Goal: Information Seeking & Learning: Learn about a topic

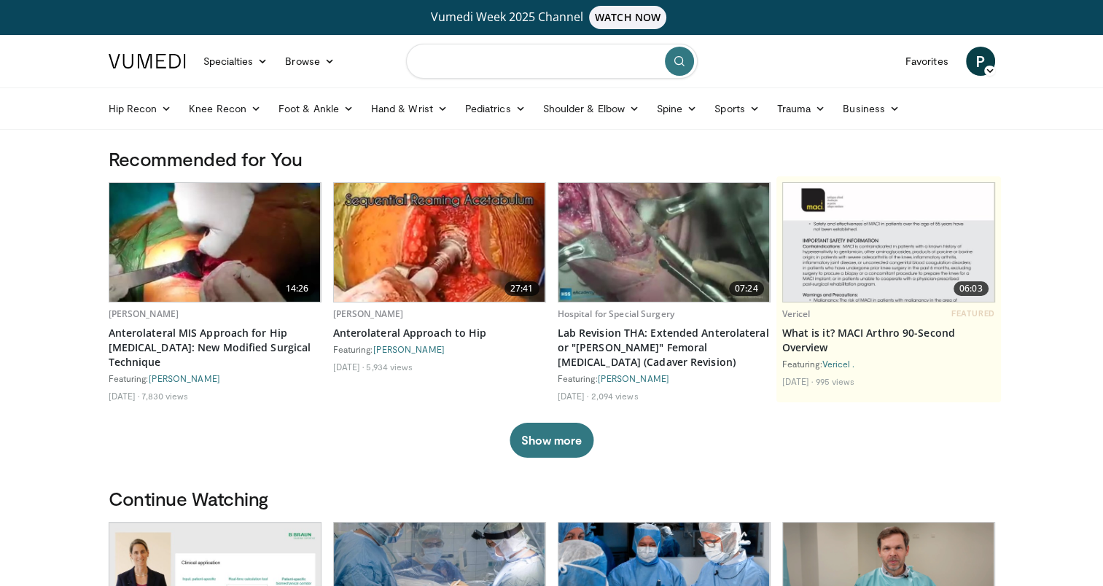
click at [575, 59] on input "Search topics, interventions" at bounding box center [552, 61] width 292 height 35
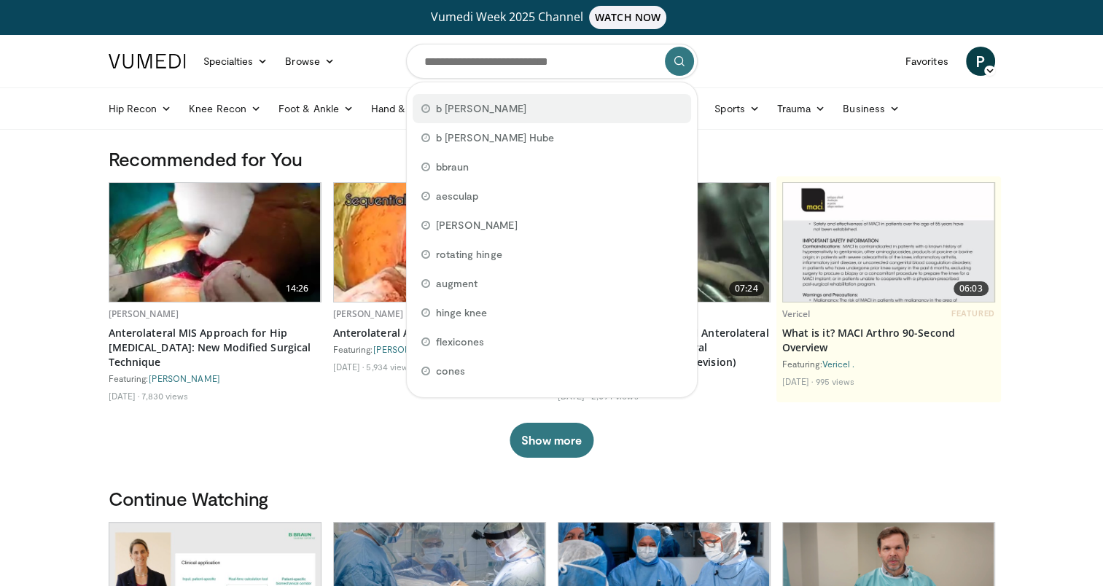
click at [463, 106] on span "b [PERSON_NAME]" at bounding box center [481, 108] width 90 height 15
type input "*******"
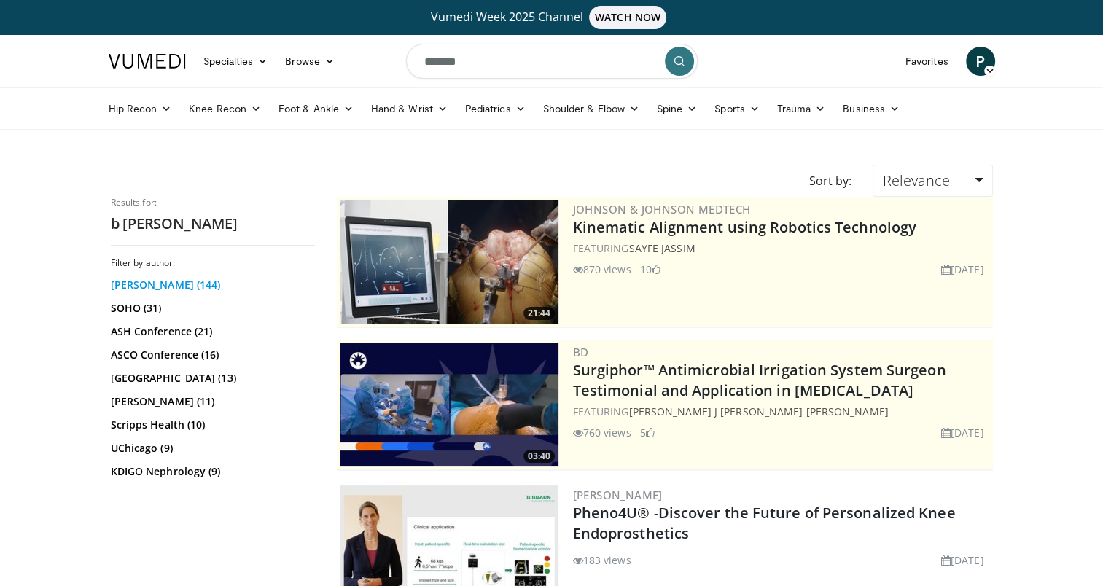
click at [139, 278] on link "[PERSON_NAME] (144)" at bounding box center [211, 285] width 200 height 15
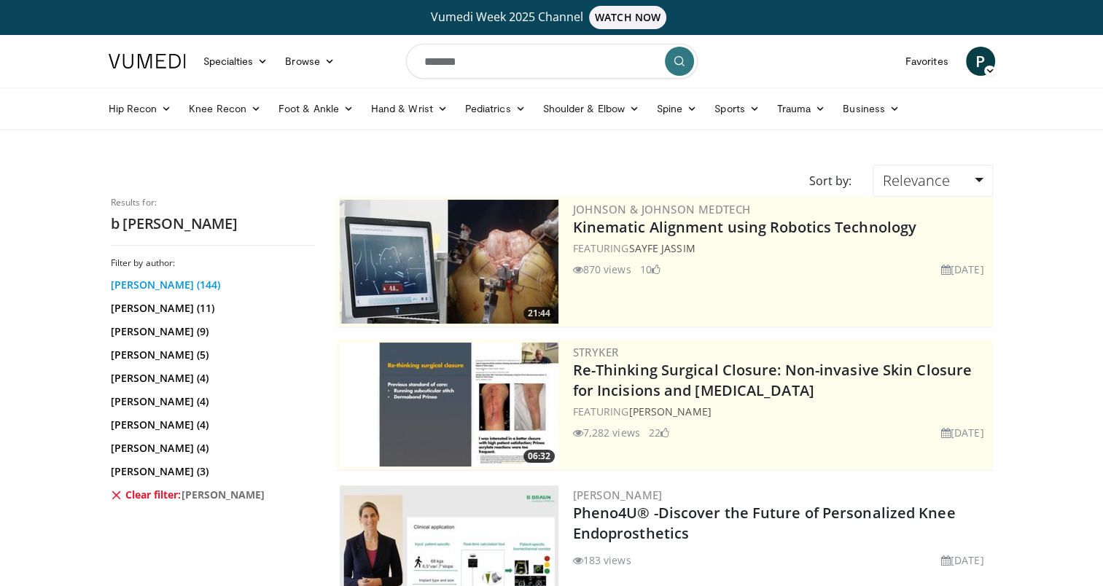
click at [143, 281] on link "[PERSON_NAME] (144)" at bounding box center [211, 285] width 200 height 15
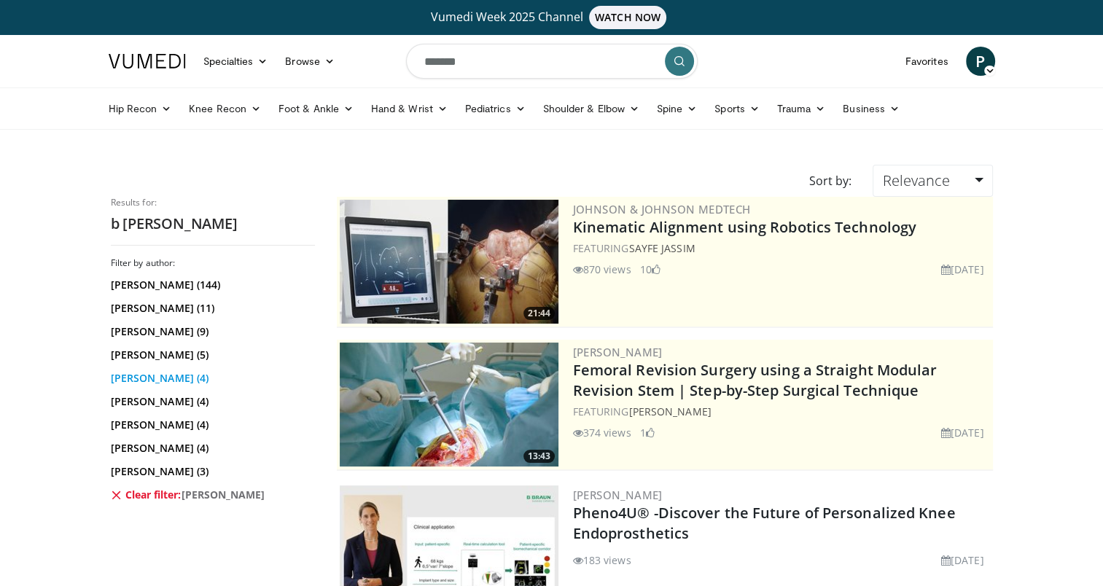
click at [160, 377] on link "[PERSON_NAME] (4)" at bounding box center [211, 378] width 200 height 15
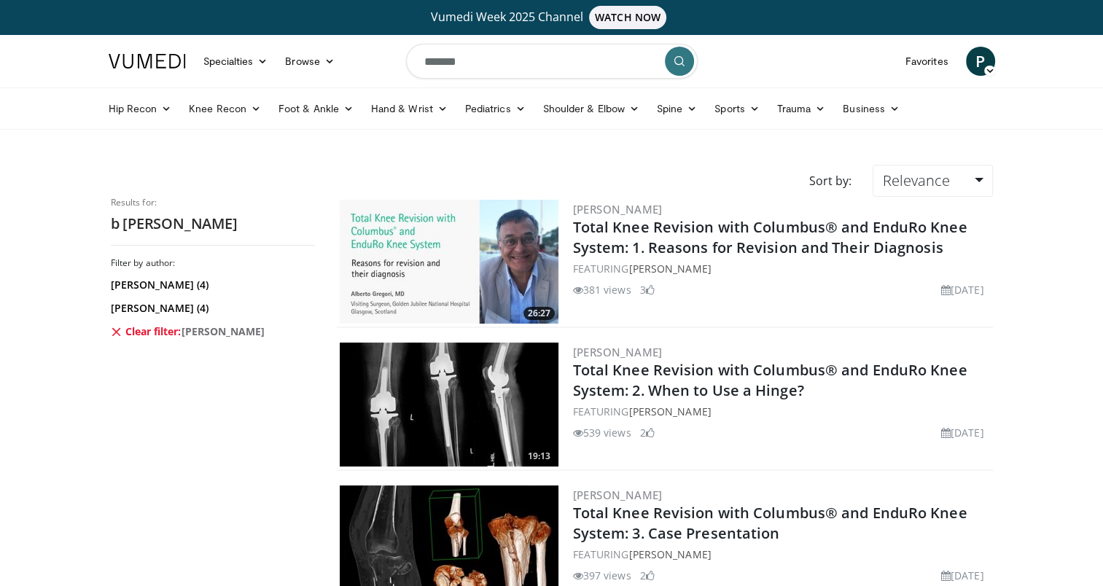
drag, startPoint x: 1102, startPoint y: 211, endPoint x: 1116, endPoint y: 329, distance: 118.9
click at [1102, 329] on html "Vumedi Week 2025 Channel WATCH NOW Specialties Adult & Family Medicine Allergy,…" at bounding box center [551, 293] width 1103 height 586
click at [129, 311] on link "B. Braun (4)" at bounding box center [211, 308] width 200 height 15
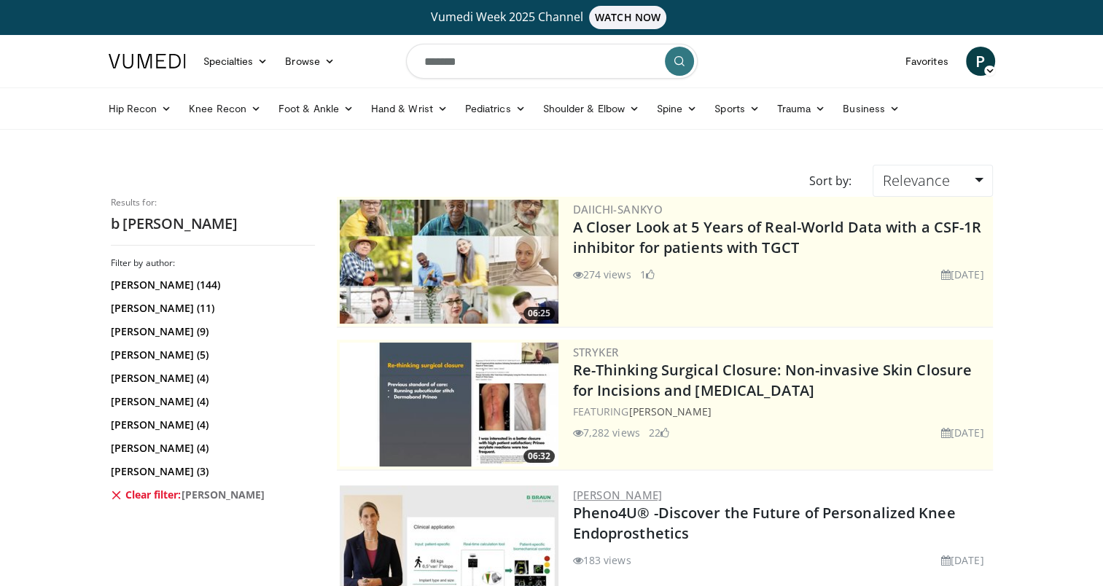
click at [606, 488] on link "[PERSON_NAME]" at bounding box center [618, 495] width 90 height 15
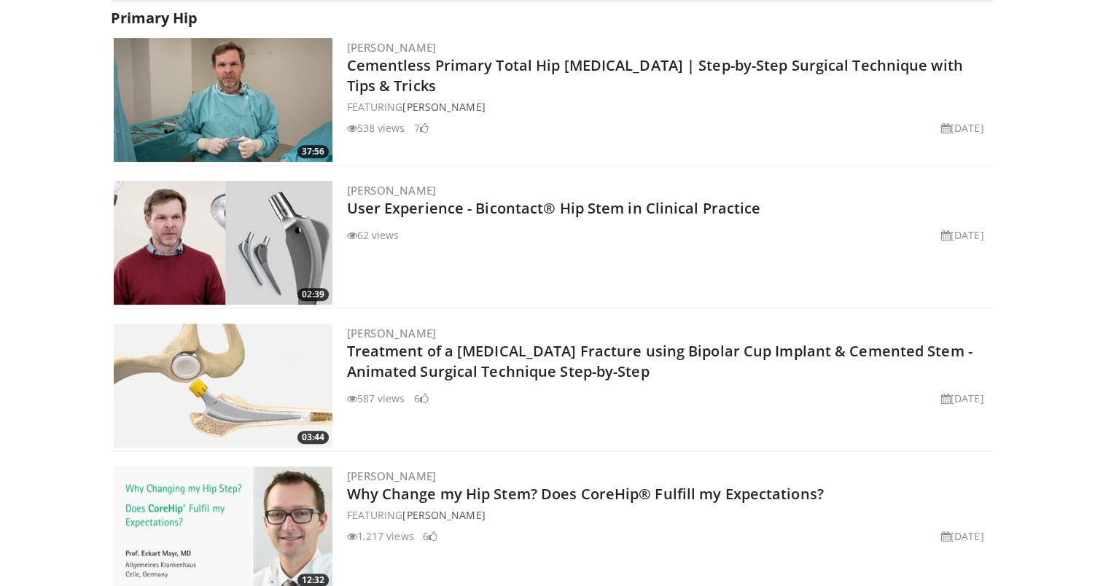
scroll to position [583, 0]
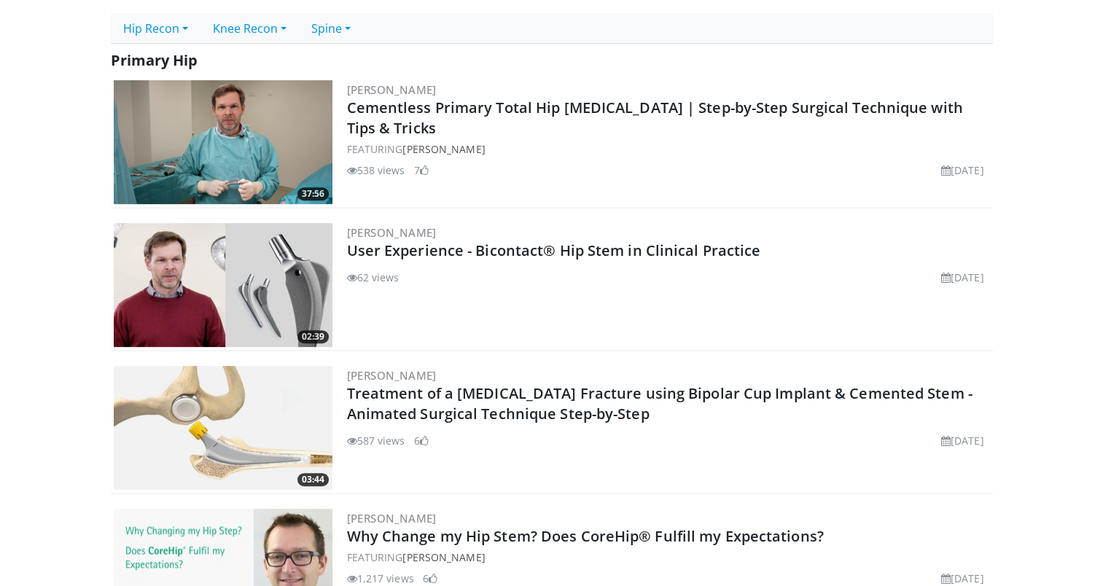
scroll to position [528, 0]
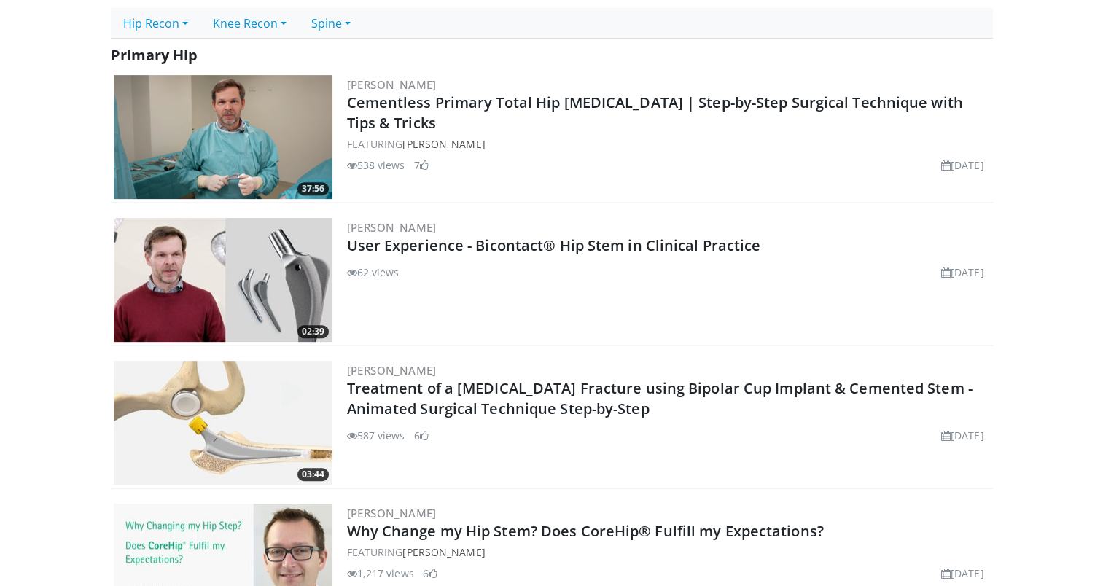
click at [216, 259] on img at bounding box center [223, 280] width 219 height 124
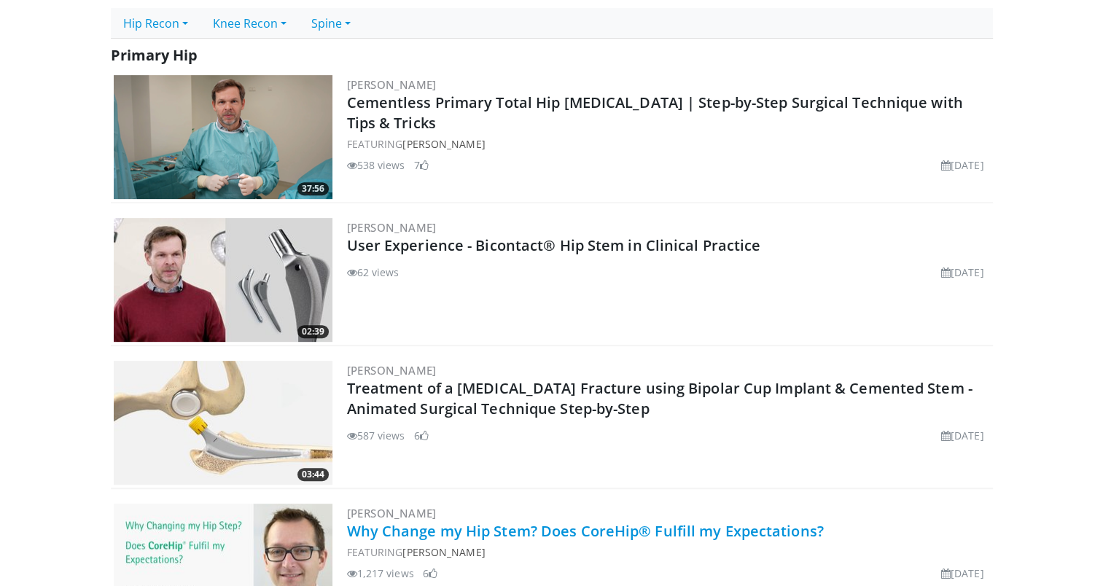
click at [418, 531] on link "Why Change my Hip Stem? Does CoreHip® Fulfill my Expectations?" at bounding box center [585, 531] width 477 height 20
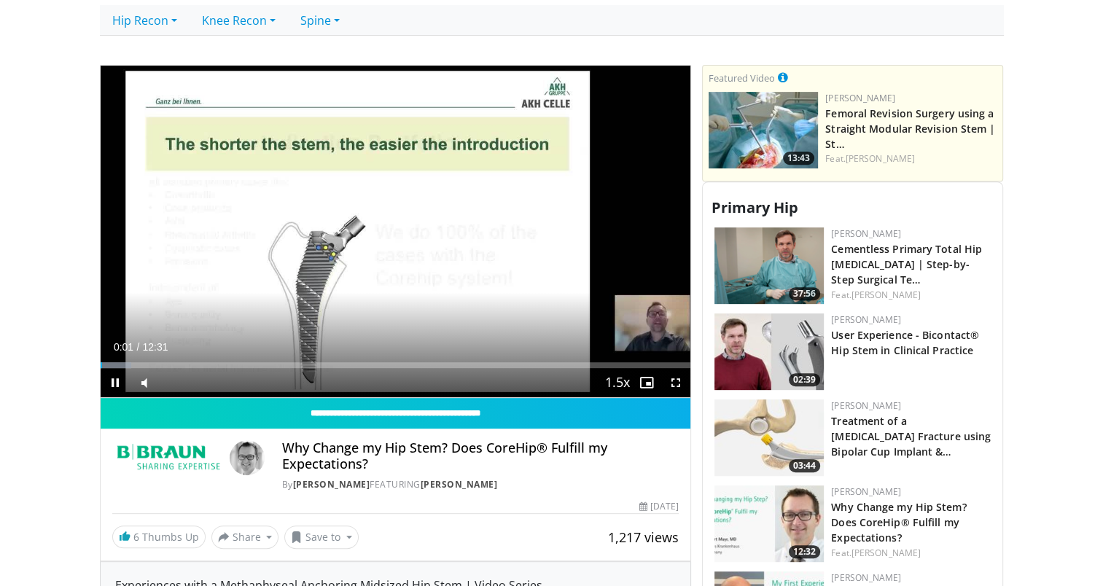
scroll to position [537, 0]
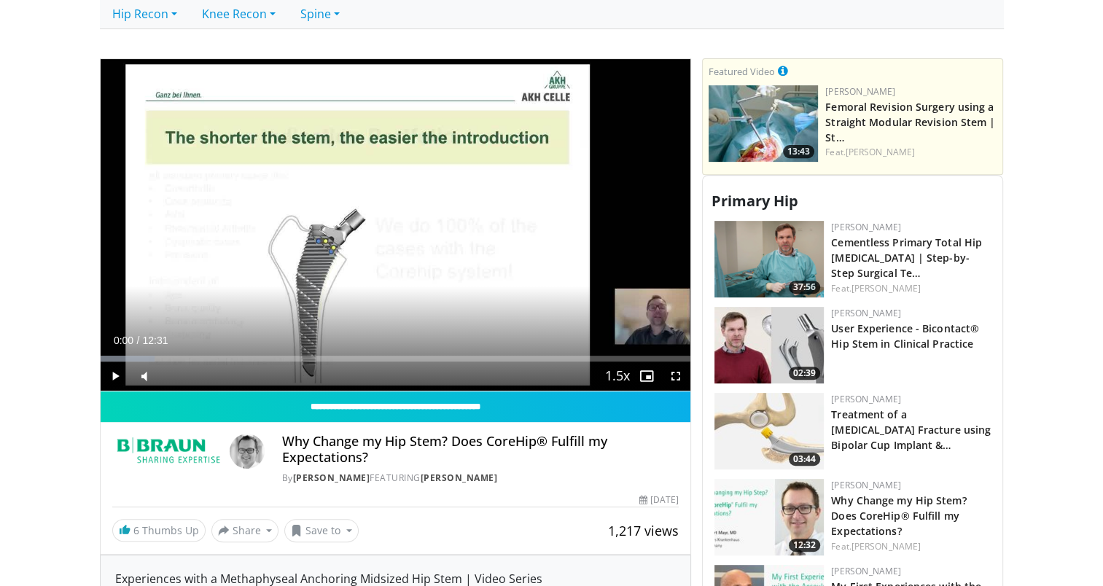
drag, startPoint x: 108, startPoint y: 356, endPoint x: 4, endPoint y: 356, distance: 103.5
click at [112, 378] on span "Video Player" at bounding box center [115, 375] width 29 height 29
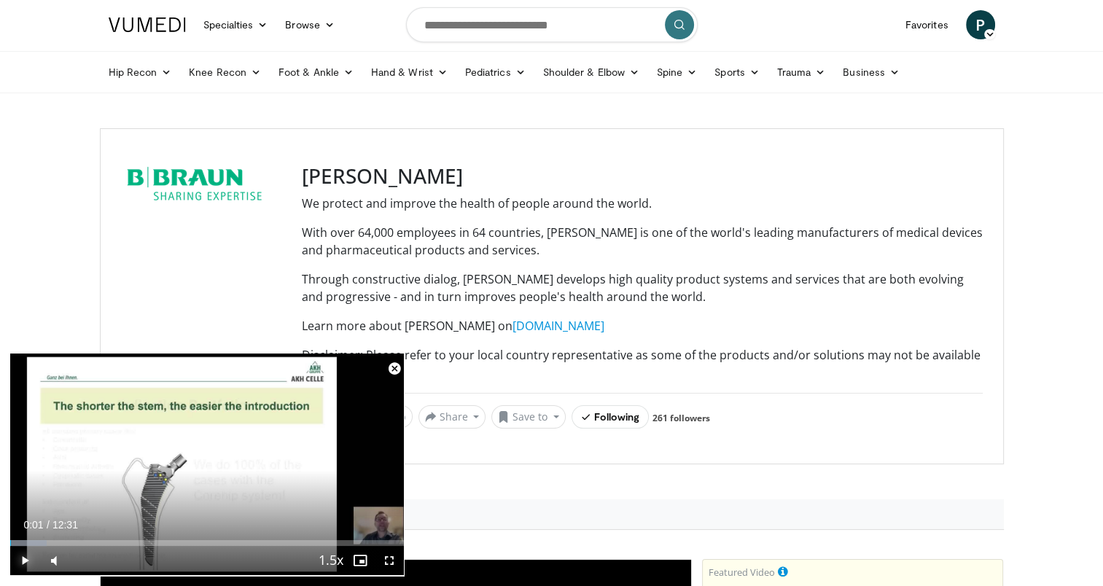
scroll to position [0, 0]
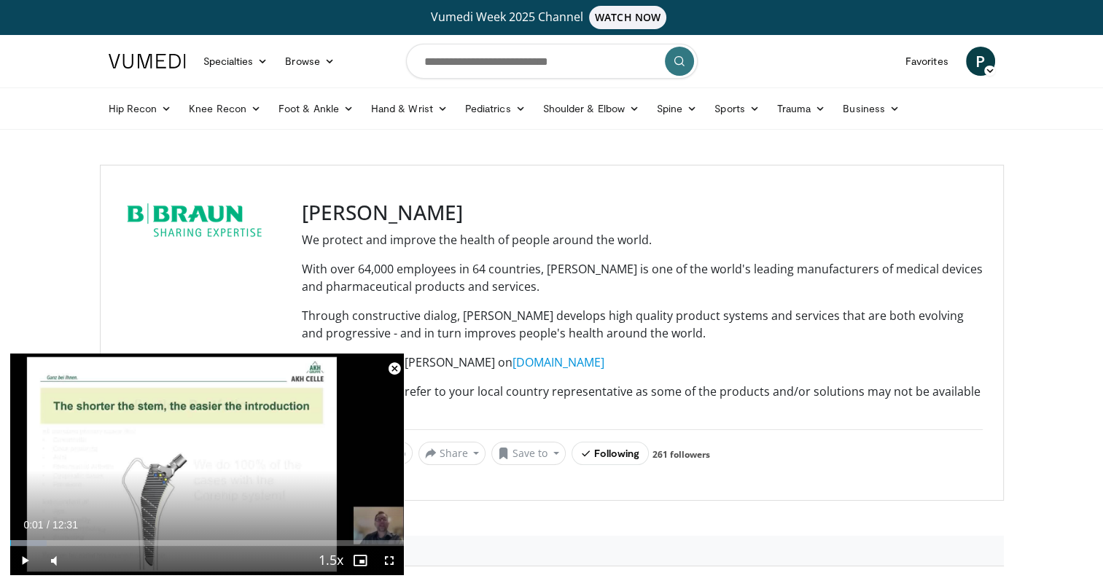
click at [399, 367] on span "Video Player" at bounding box center [394, 368] width 29 height 29
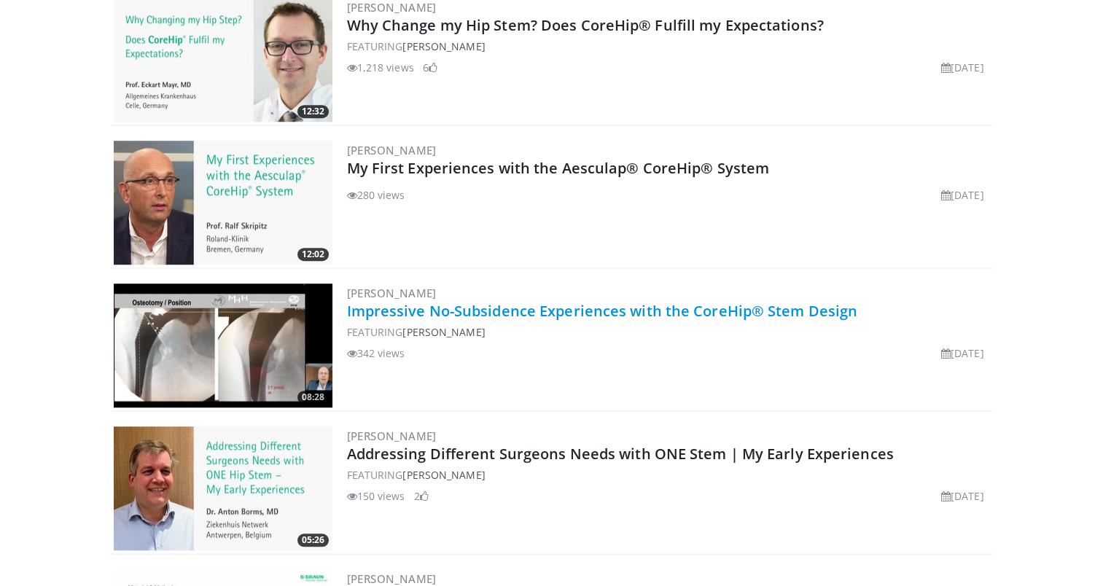
scroll to position [1039, 0]
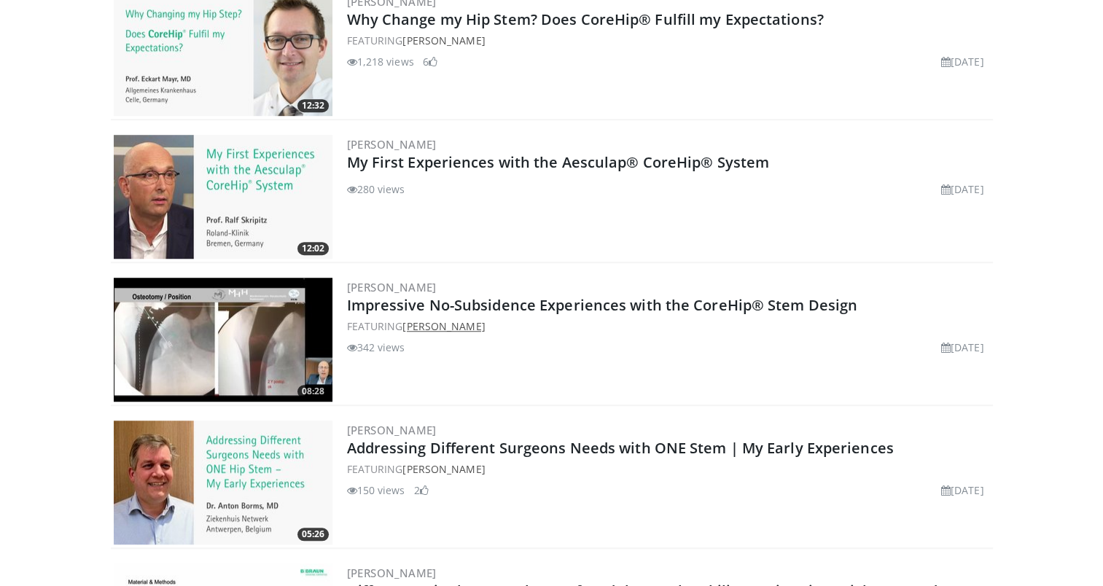
click at [440, 323] on link "[PERSON_NAME]" at bounding box center [443, 326] width 82 height 14
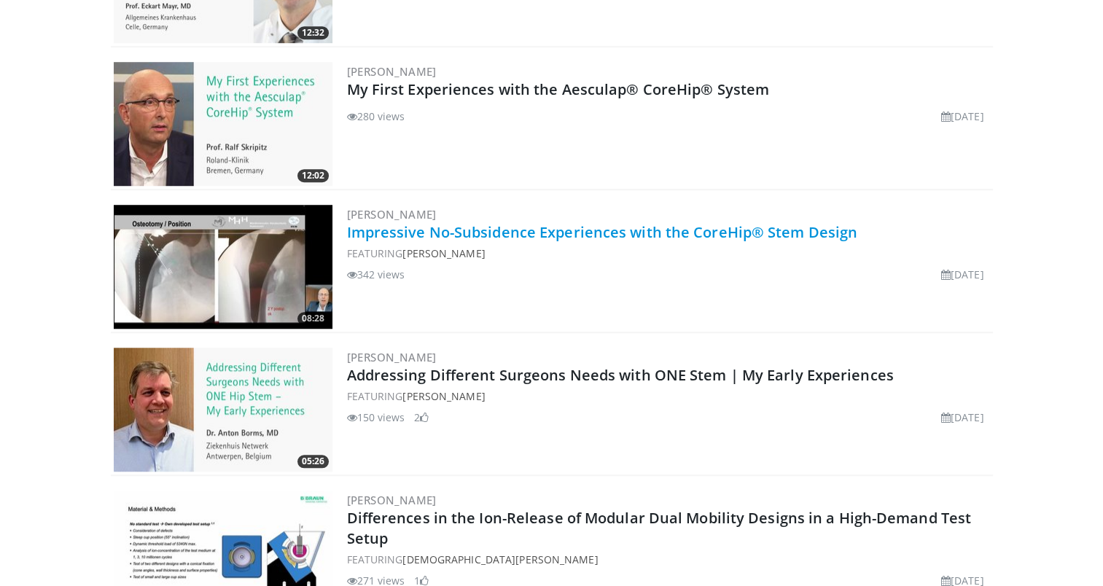
click at [628, 231] on link "Impressive No-Subsidence Experiences with the CoreHip® Stem Design" at bounding box center [602, 232] width 511 height 20
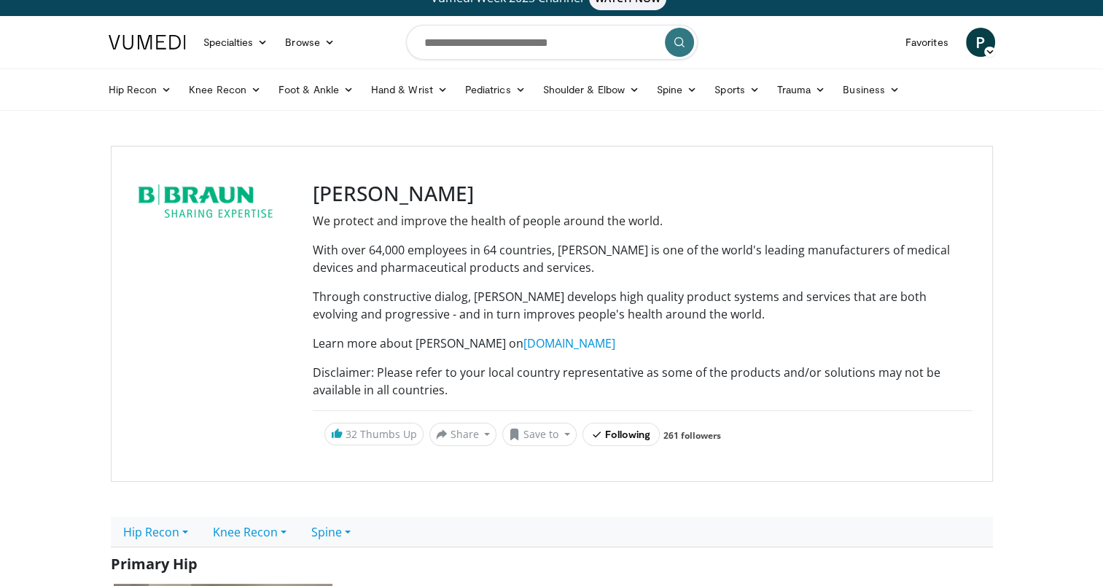
scroll to position [0, 0]
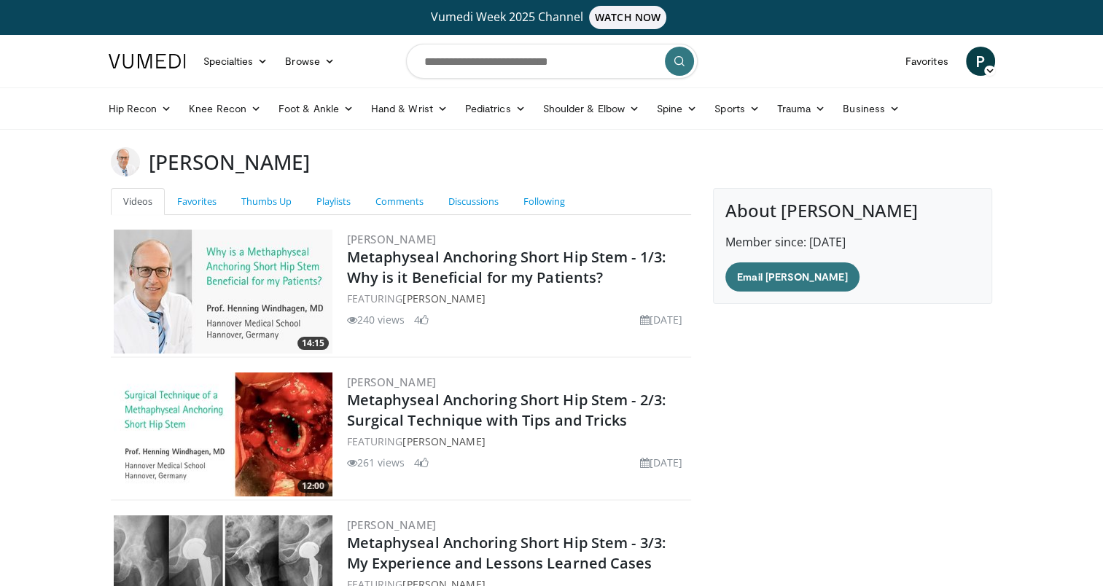
click at [242, 266] on img at bounding box center [223, 292] width 219 height 124
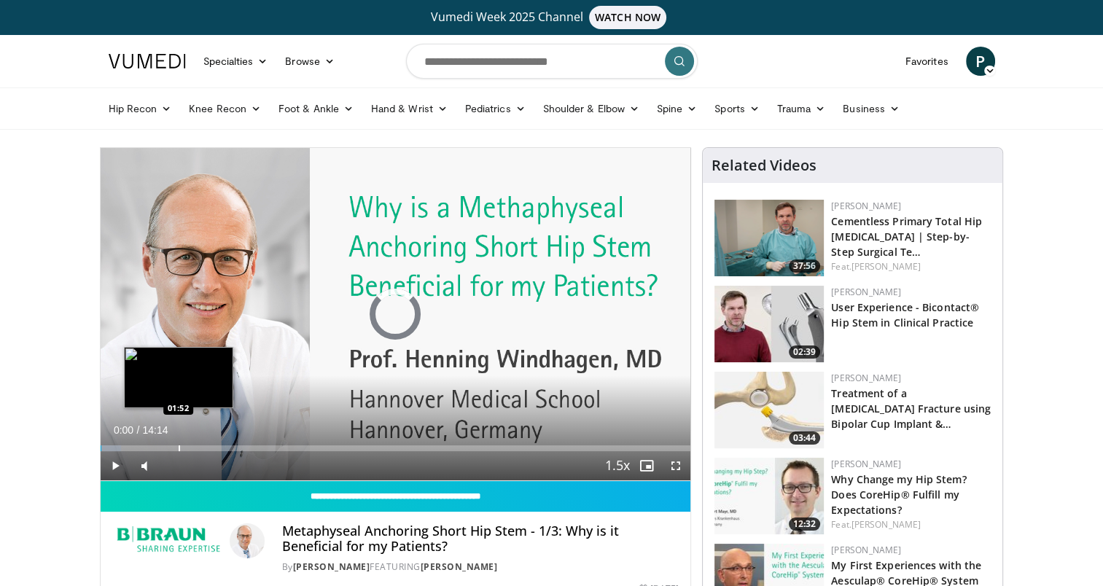
click at [178, 443] on div "Loaded : 3.51% 01:51 01:52" at bounding box center [396, 444] width 590 height 14
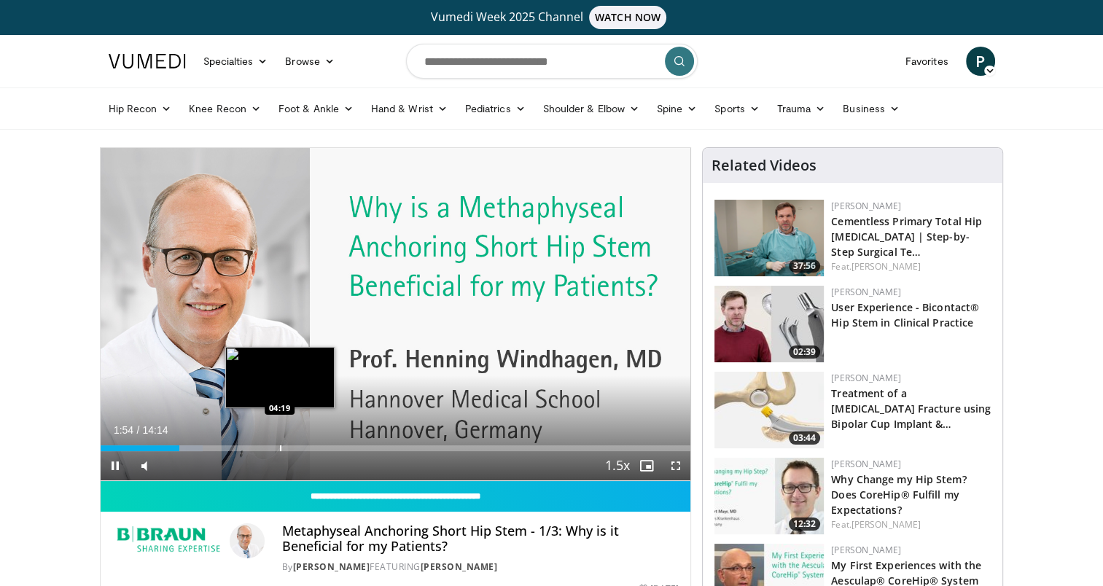
click at [280, 447] on div "Progress Bar" at bounding box center [280, 448] width 1 height 6
click at [261, 447] on div "Progress Bar" at bounding box center [261, 448] width 1 height 6
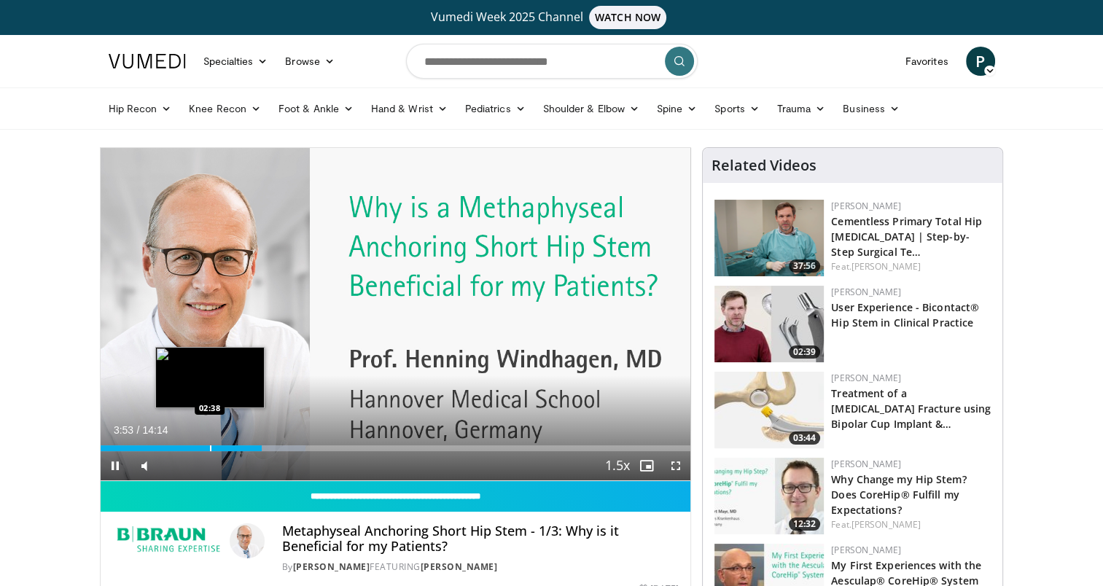
click at [209, 443] on div "Loaded : 34.82% 03:53 02:38" at bounding box center [396, 444] width 590 height 14
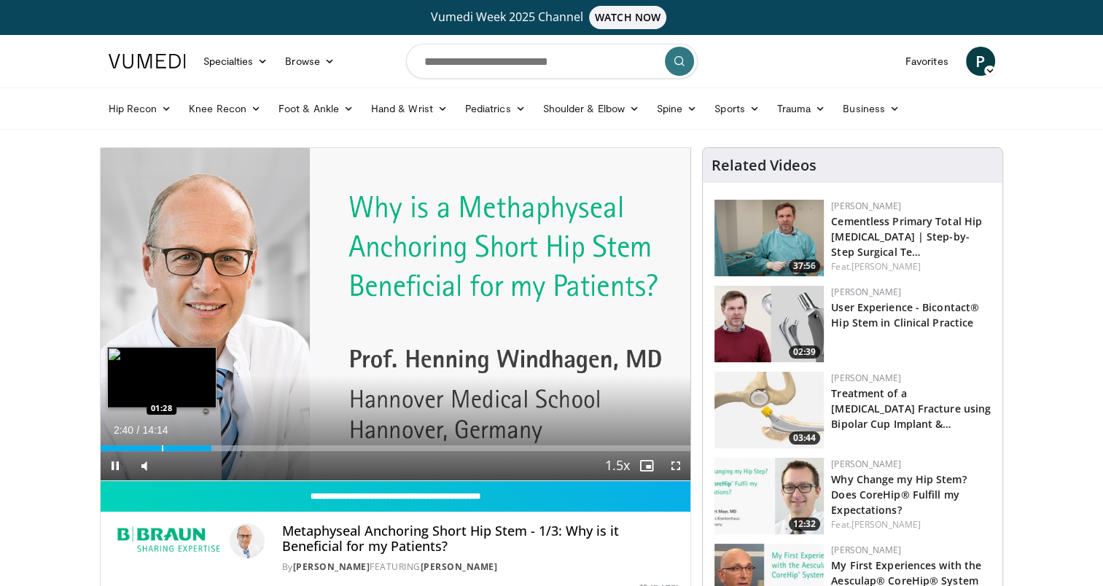
click at [161, 437] on div "Loaded : 23.41% 02:40 01:28" at bounding box center [396, 444] width 590 height 14
click at [129, 450] on div "Progress Bar" at bounding box center [129, 448] width 1 height 6
click at [156, 450] on div "Progress Bar" at bounding box center [156, 448] width 1 height 6
click at [273, 449] on div "Progress Bar" at bounding box center [273, 448] width 1 height 6
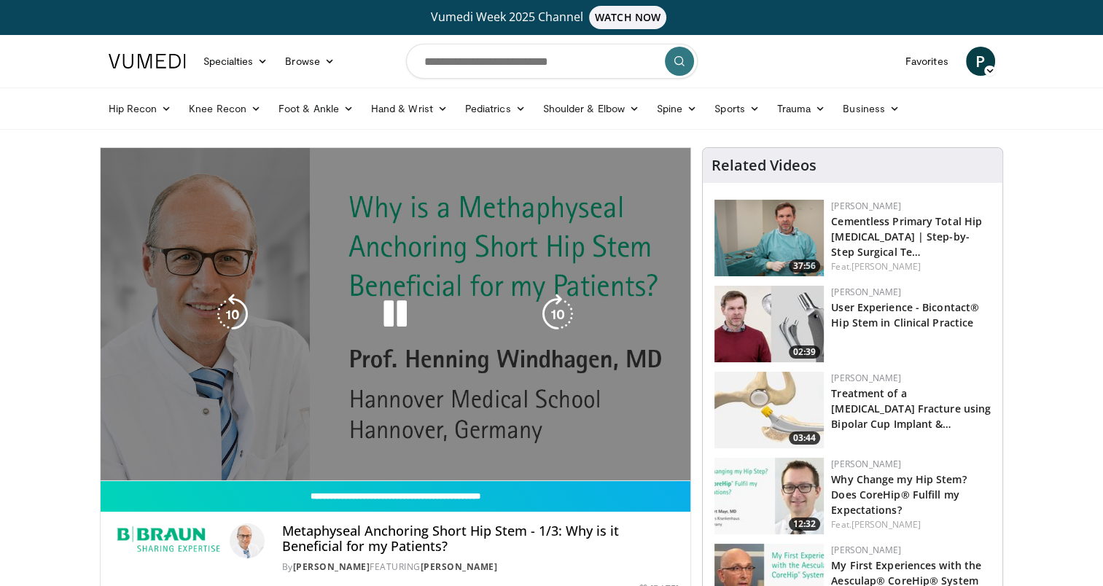
click at [353, 447] on div "10 seconds Tap to unmute" at bounding box center [396, 314] width 590 height 332
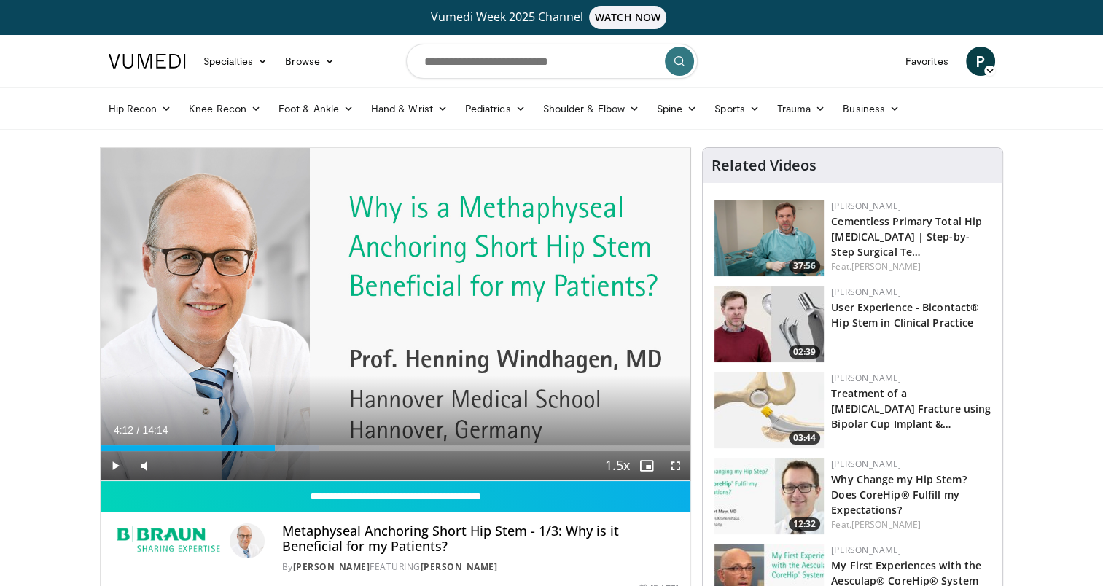
click at [359, 452] on div "Current Time 4:12 / Duration 14:14 Play Skip Backward Skip Forward Mute Loaded …" at bounding box center [396, 465] width 590 height 29
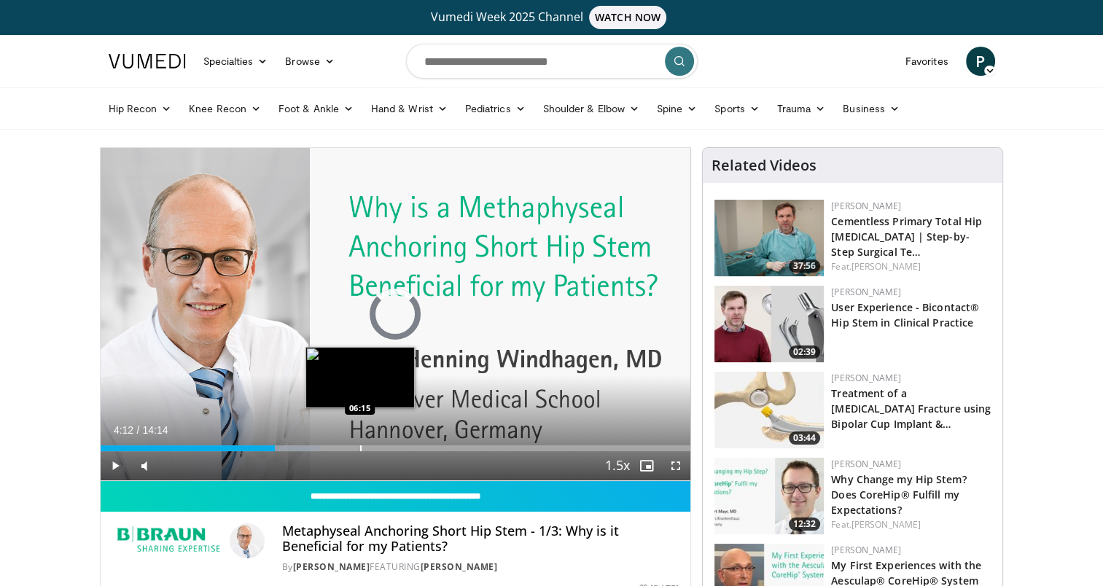
click at [360, 445] on div "Progress Bar" at bounding box center [360, 448] width 1 height 6
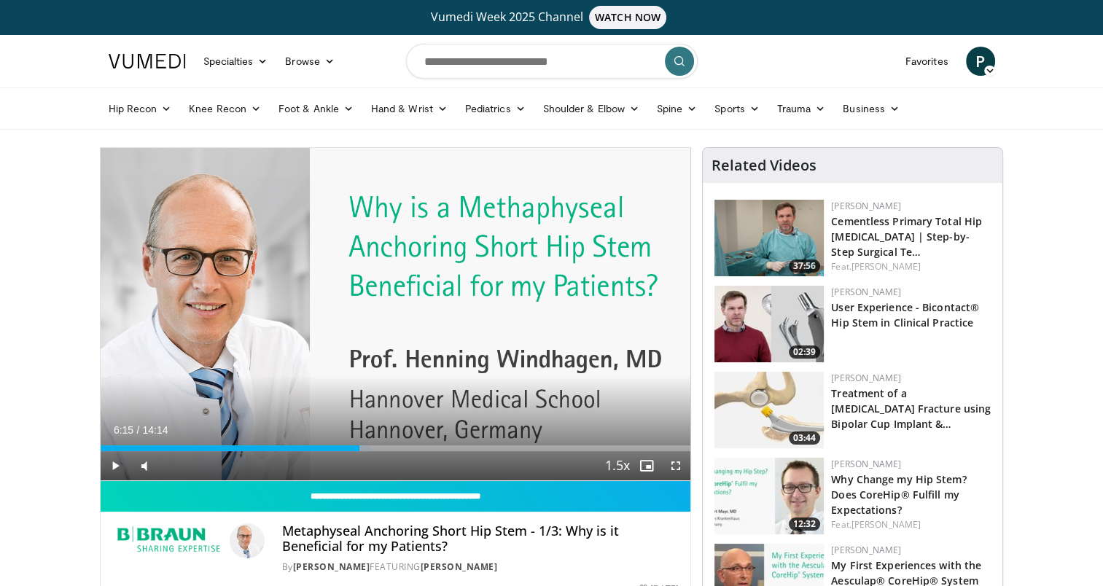
click at [445, 445] on div "Progress Bar" at bounding box center [445, 448] width 1 height 6
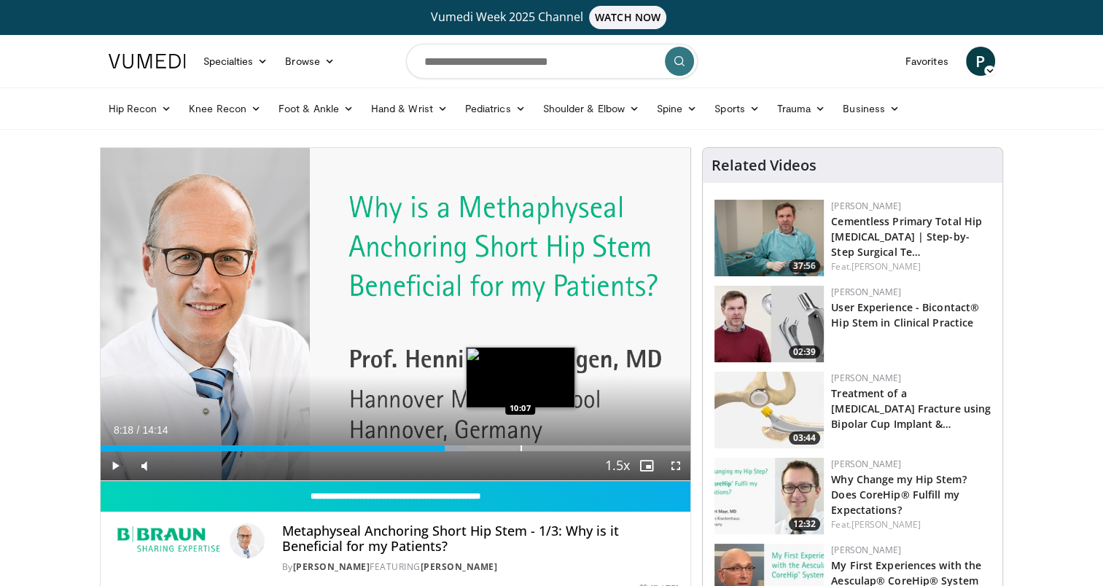
click at [520, 446] on div "Progress Bar" at bounding box center [520, 448] width 1 height 6
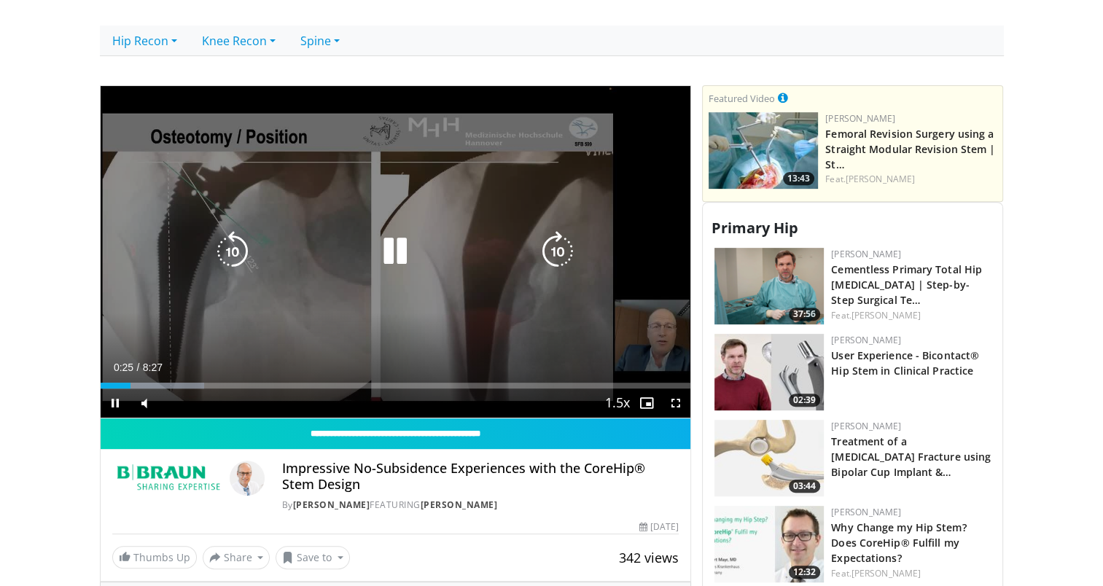
scroll to position [510, 0]
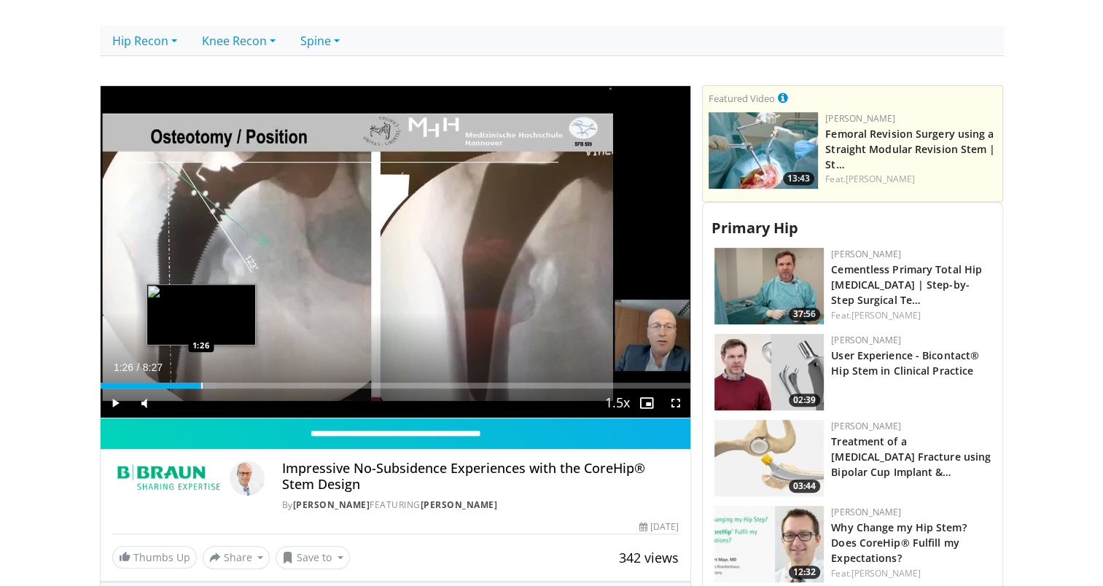
click at [201, 385] on div "Progress Bar" at bounding box center [201, 386] width 1 height 6
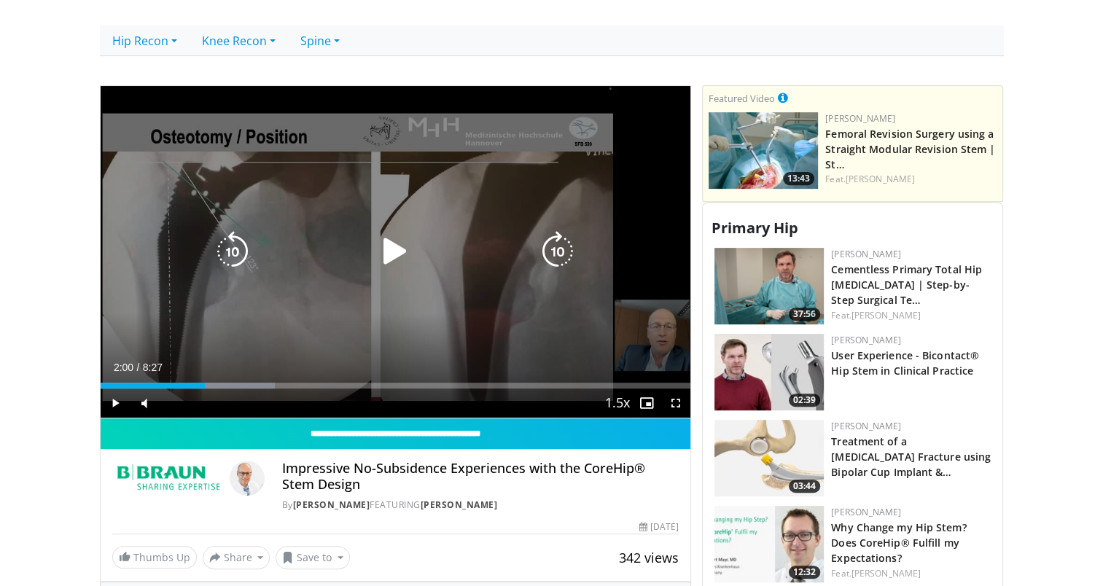
click at [0, 0] on div "Progress Bar" at bounding box center [0, 0] width 0 height 0
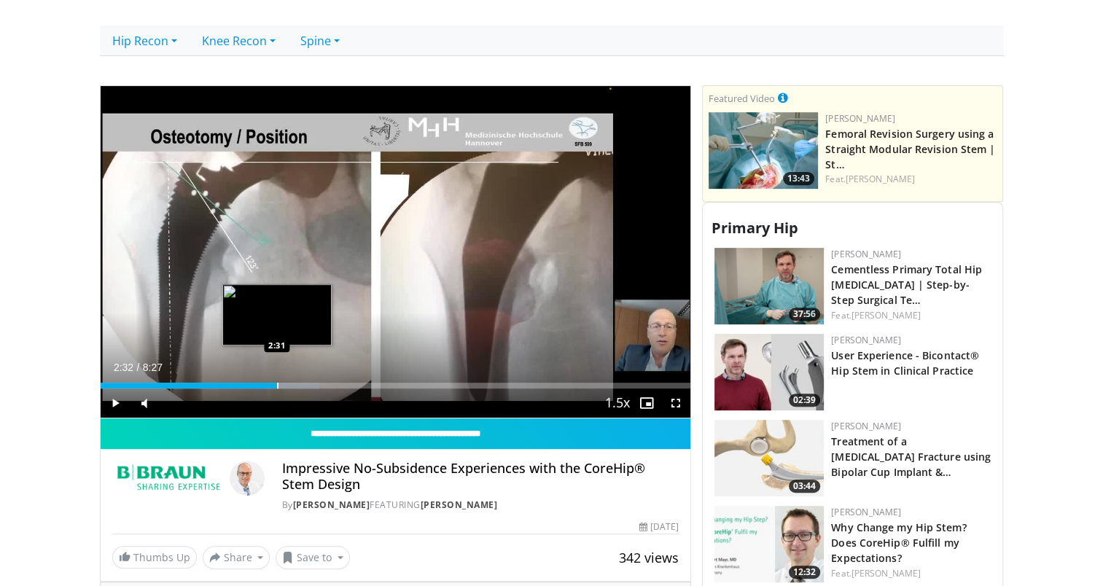
click at [277, 385] on div "Progress Bar" at bounding box center [277, 386] width 1 height 6
click at [308, 384] on div "Progress Bar" at bounding box center [308, 386] width 1 height 6
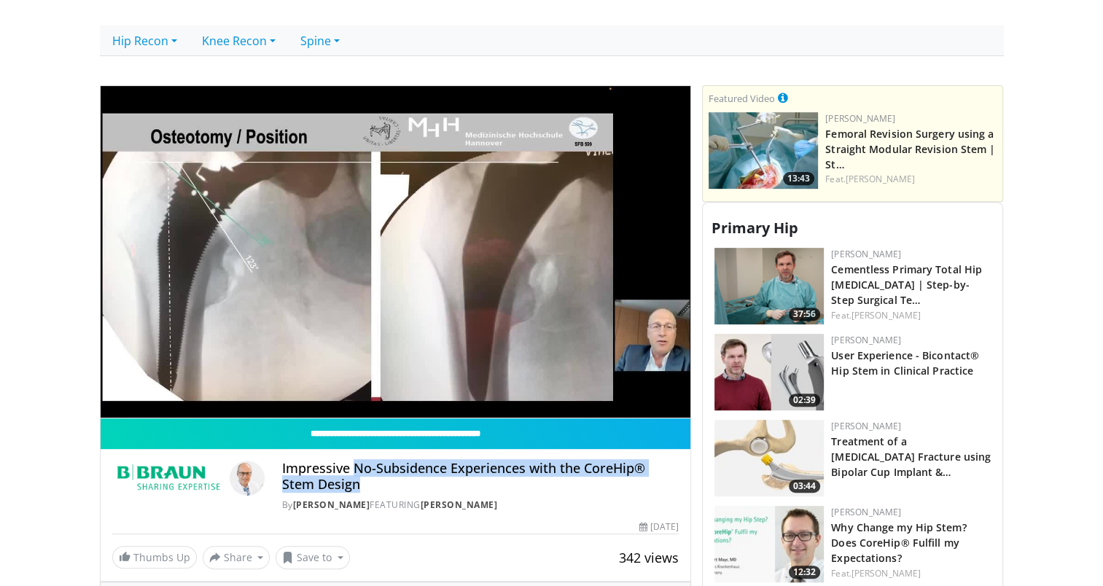
drag, startPoint x: 353, startPoint y: 461, endPoint x: 404, endPoint y: 481, distance: 55.6
click at [404, 481] on h4 "Impressive No-Subsidence Experiences with the CoreHip® Stem Design" at bounding box center [480, 476] width 396 height 31
copy h4 "No-Subsidence Experiences with the CoreHip® Stem Design"
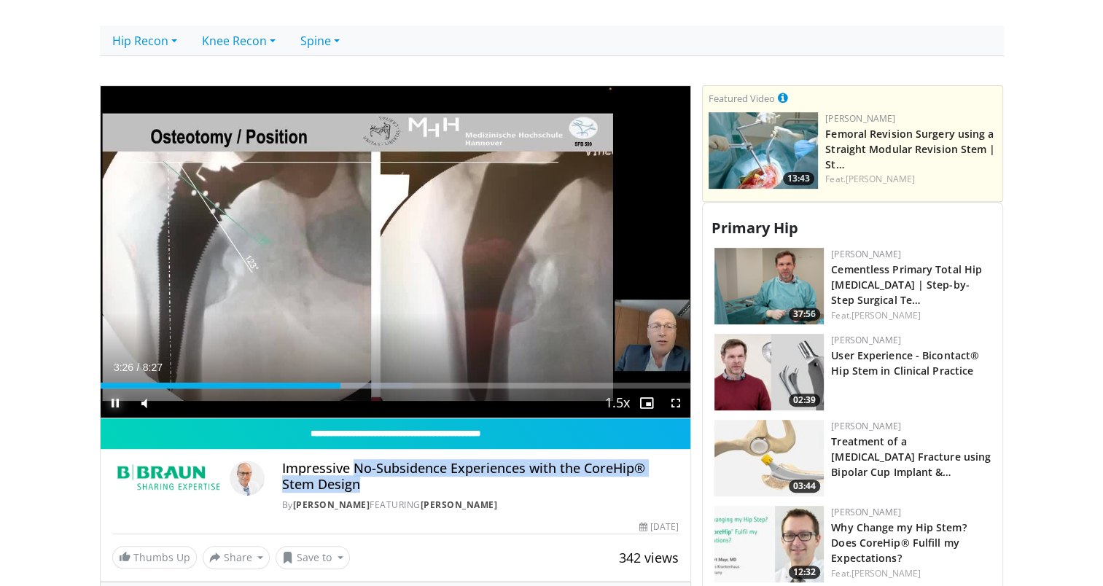
click at [117, 402] on span "Video Player" at bounding box center [115, 402] width 29 height 29
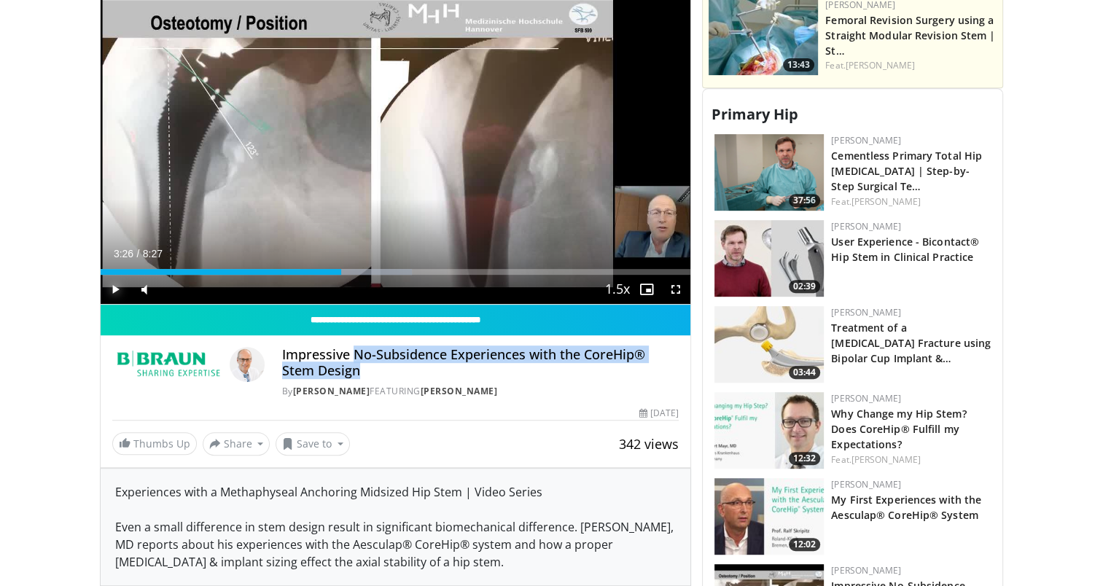
scroll to position [656, 0]
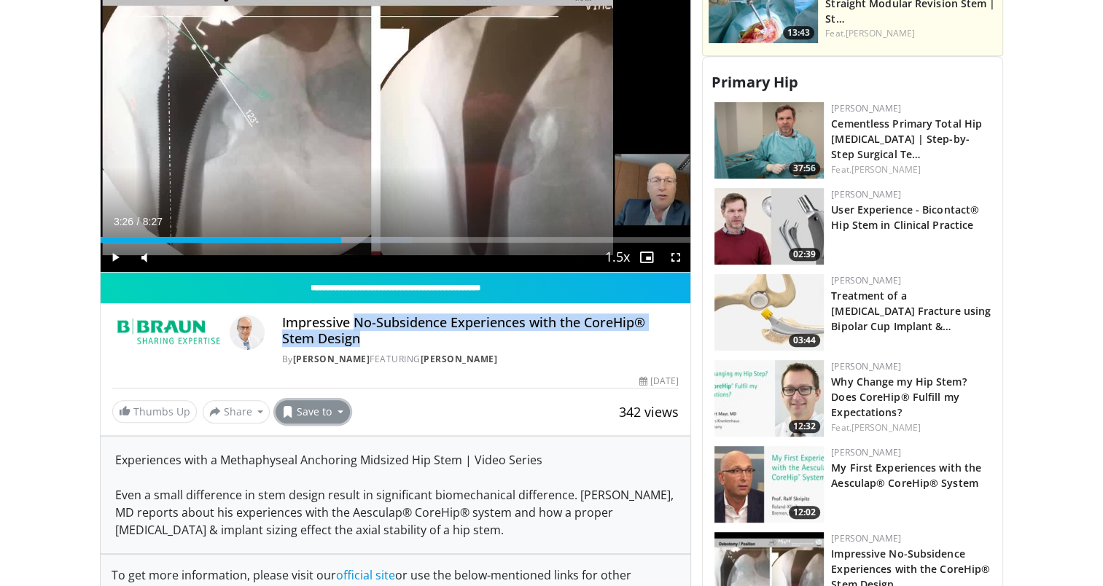
click at [335, 408] on button "Save to" at bounding box center [312, 411] width 74 height 23
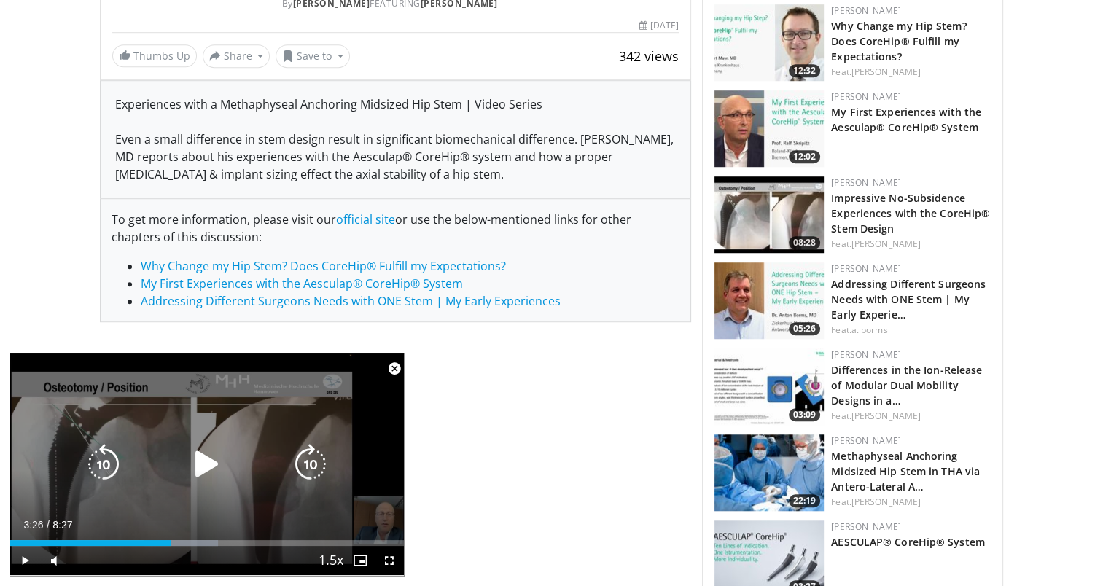
scroll to position [1020, 0]
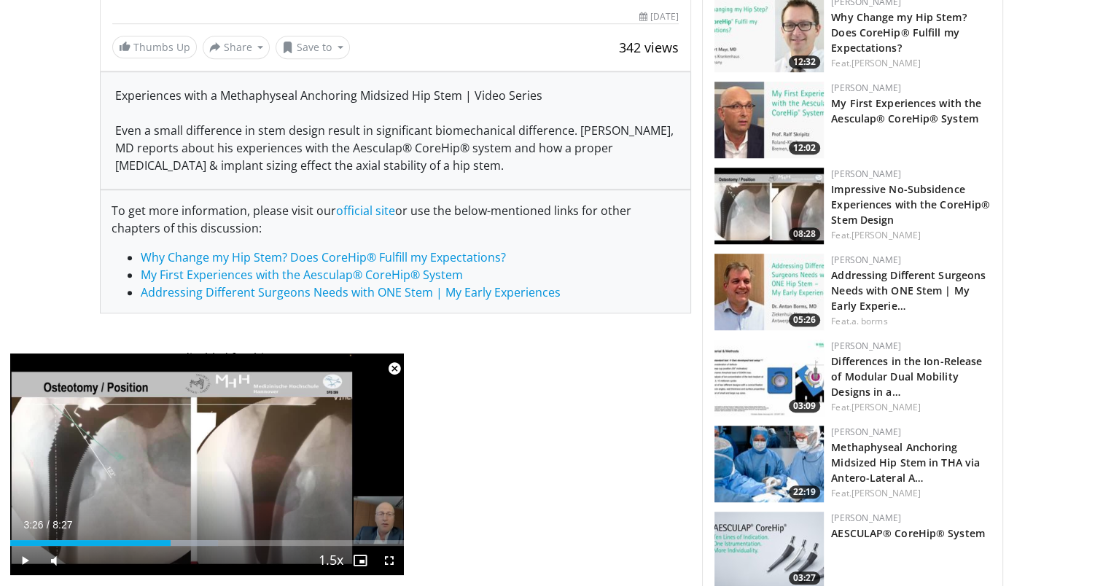
click at [396, 371] on span "Video Player" at bounding box center [394, 368] width 29 height 29
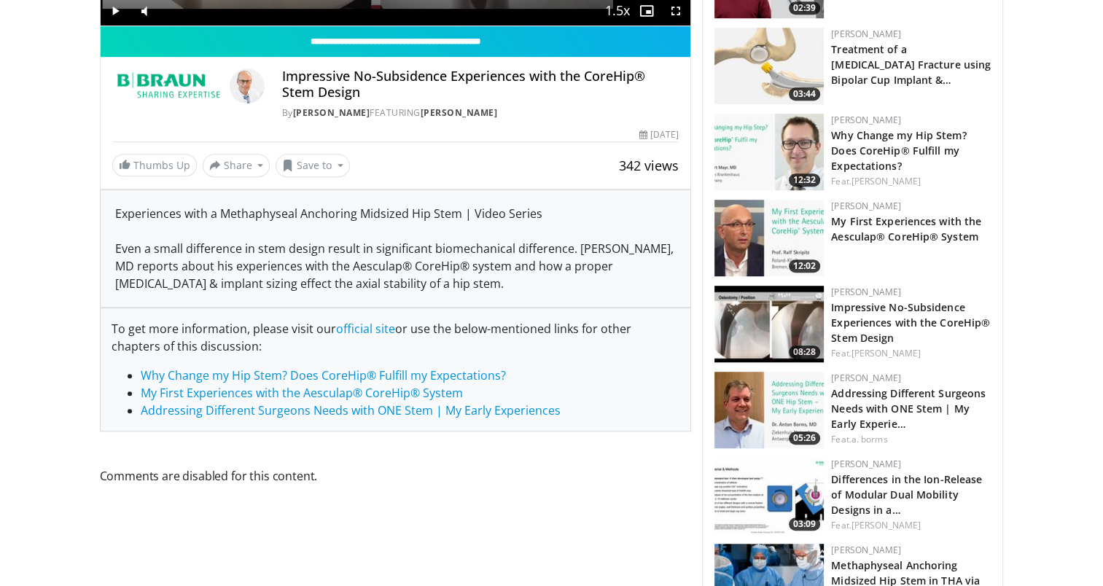
scroll to position [979, 0]
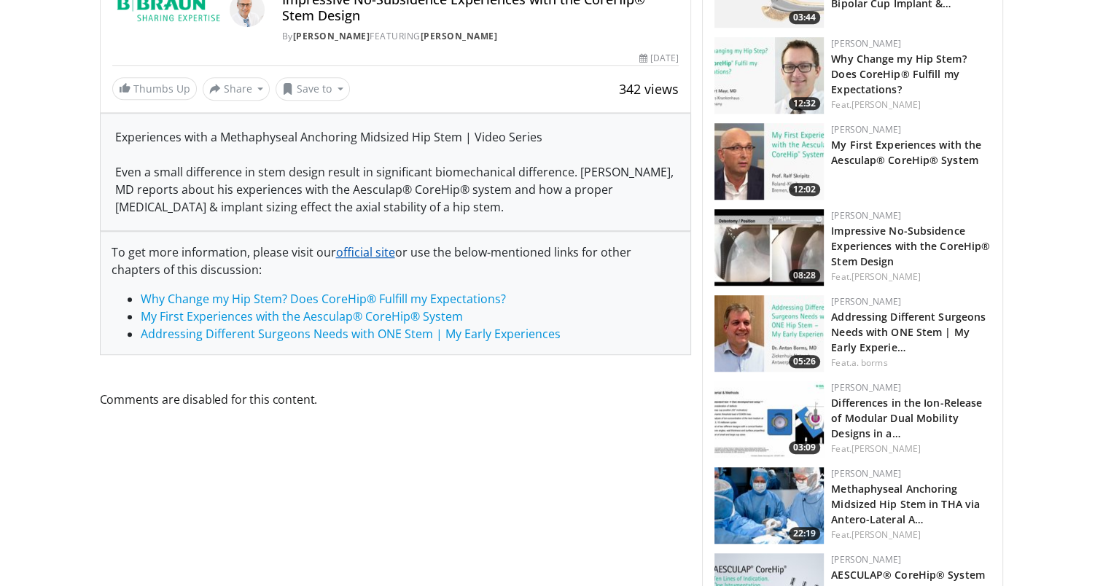
click at [367, 248] on link "official site" at bounding box center [365, 252] width 59 height 16
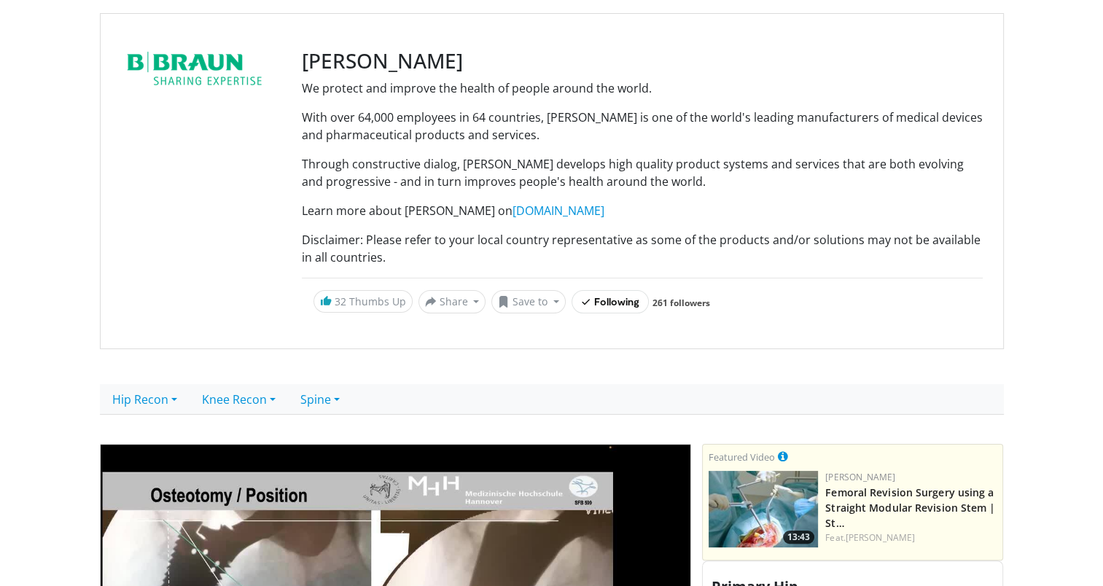
scroll to position [0, 0]
